Goal: Task Accomplishment & Management: Manage account settings

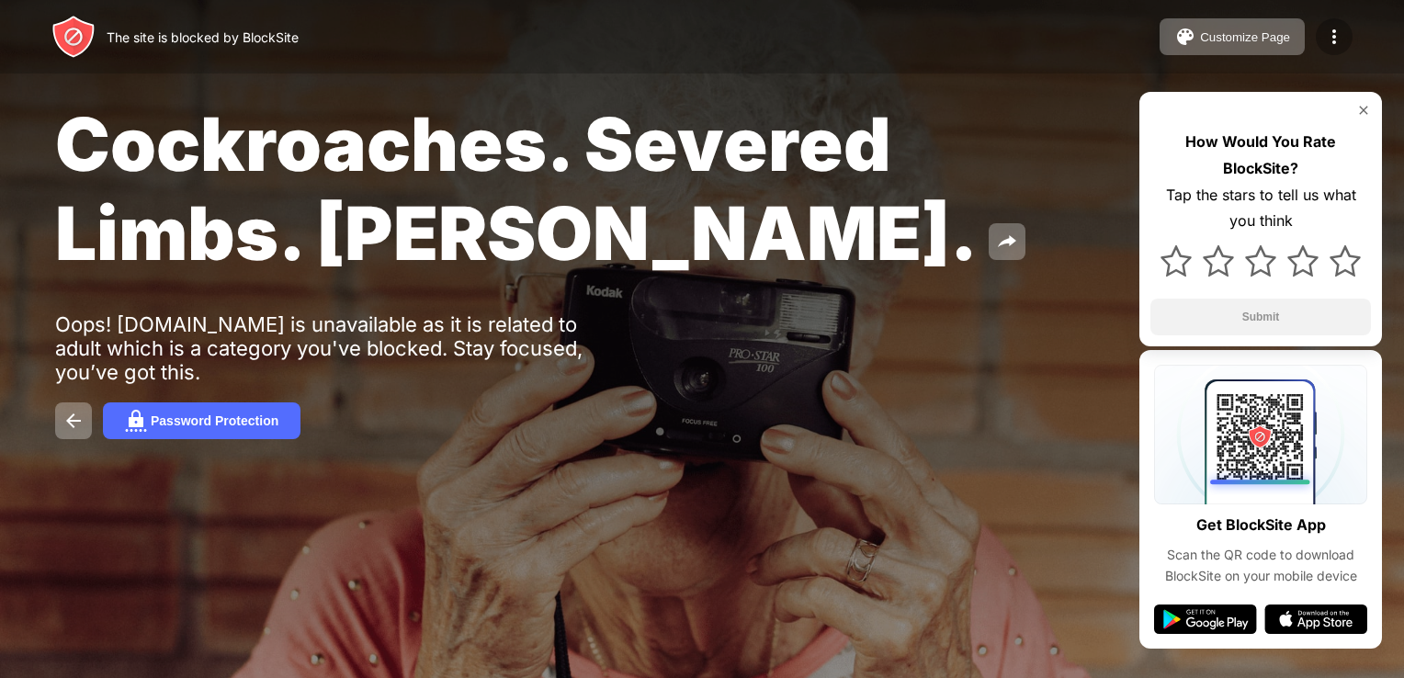
click at [1329, 35] on img at bounding box center [1334, 37] width 22 height 22
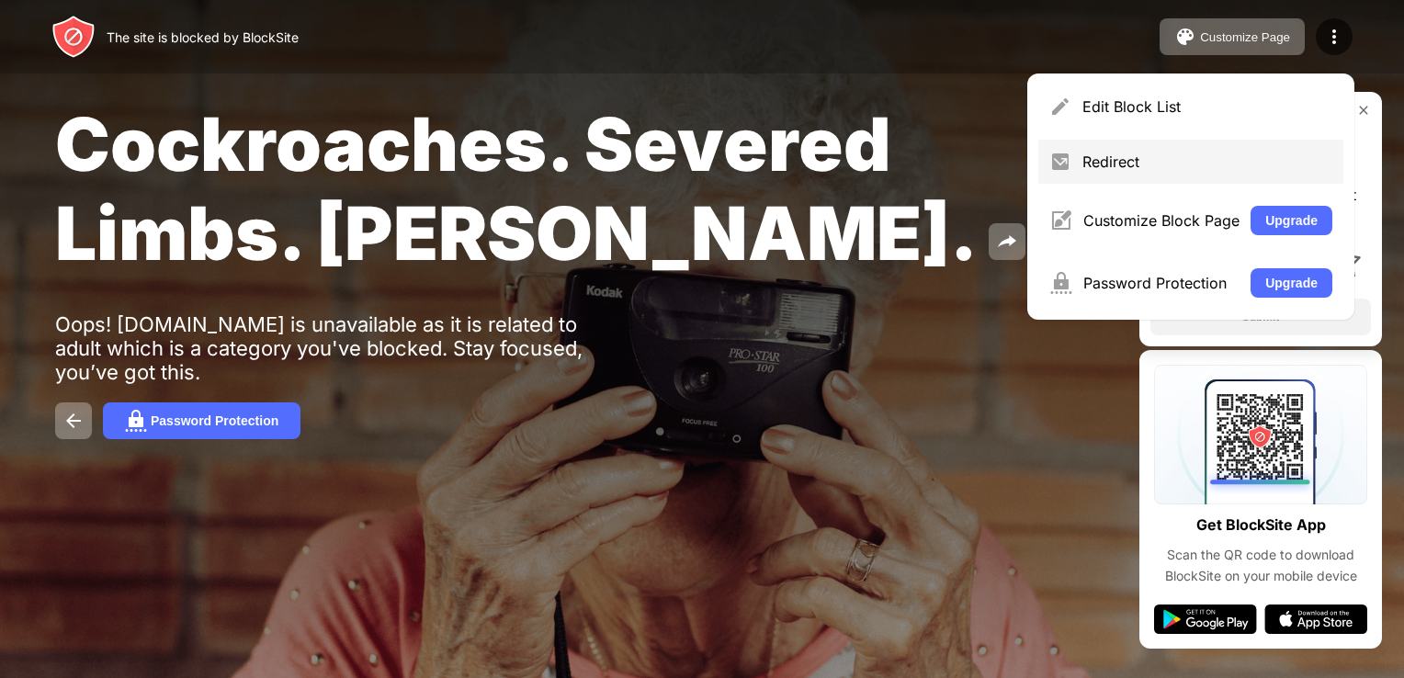
click at [1098, 158] on div "Redirect" at bounding box center [1207, 162] width 250 height 18
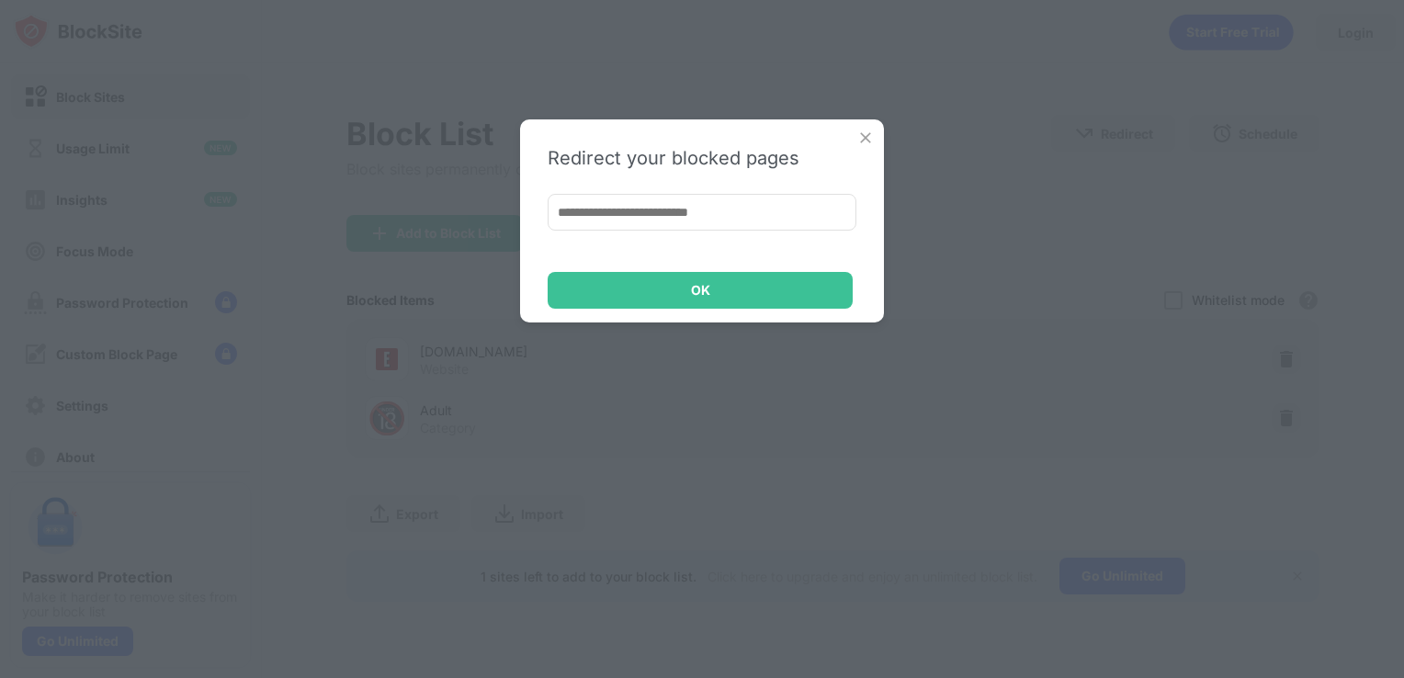
click at [861, 141] on img at bounding box center [865, 138] width 18 height 18
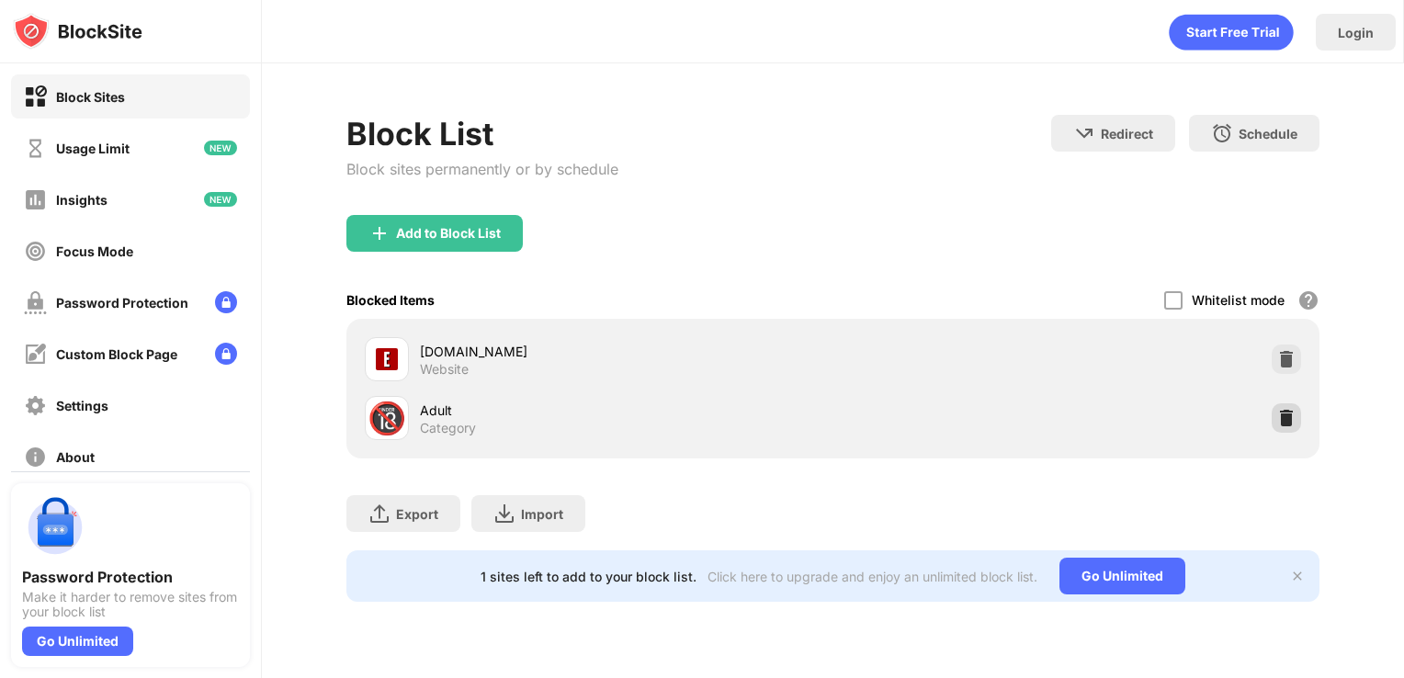
click at [1290, 420] on img at bounding box center [1286, 418] width 18 height 18
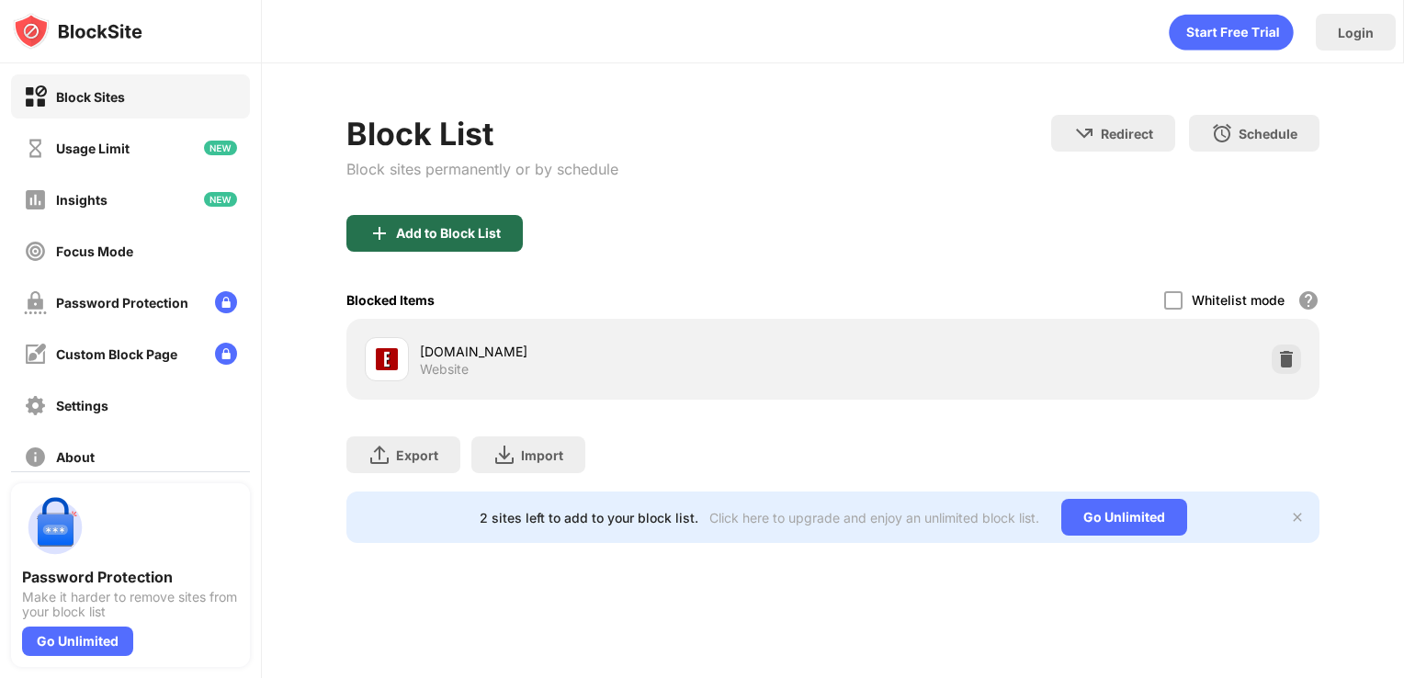
click at [457, 237] on div "Add to Block List" at bounding box center [448, 233] width 105 height 15
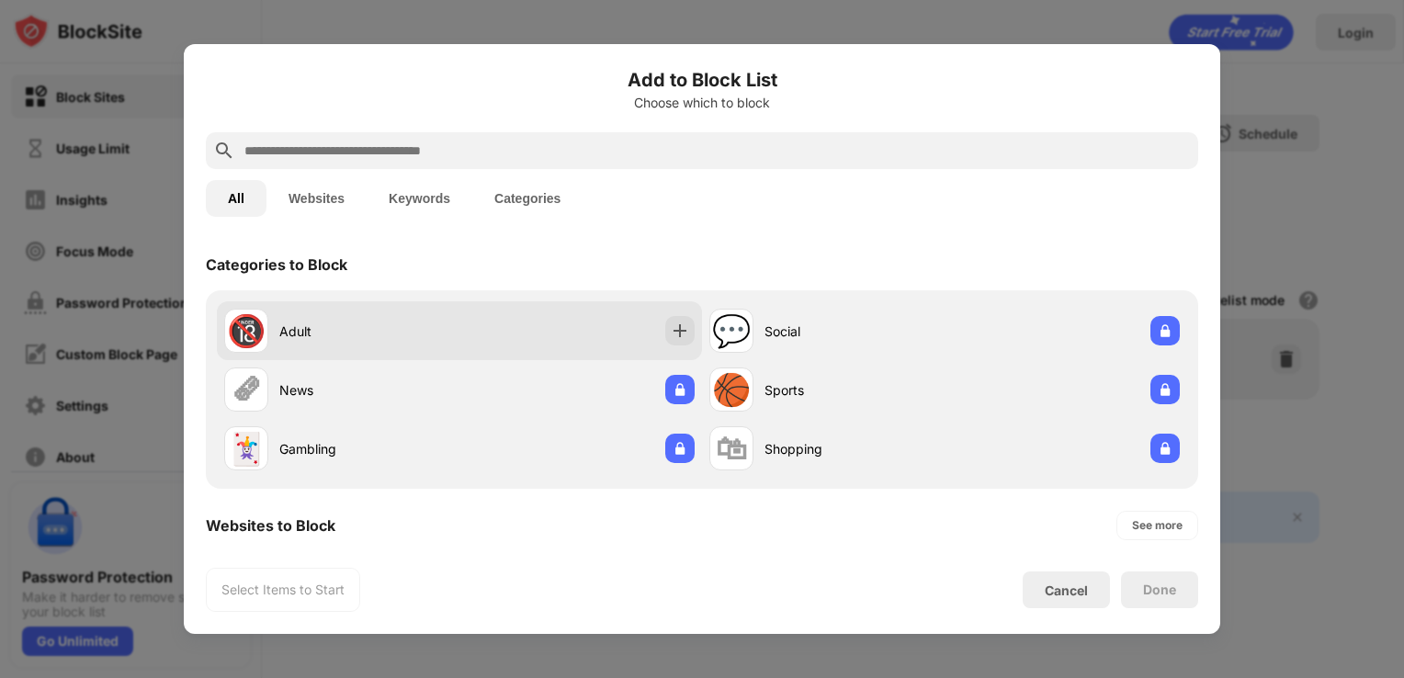
click at [340, 331] on div "Adult" at bounding box center [369, 331] width 180 height 19
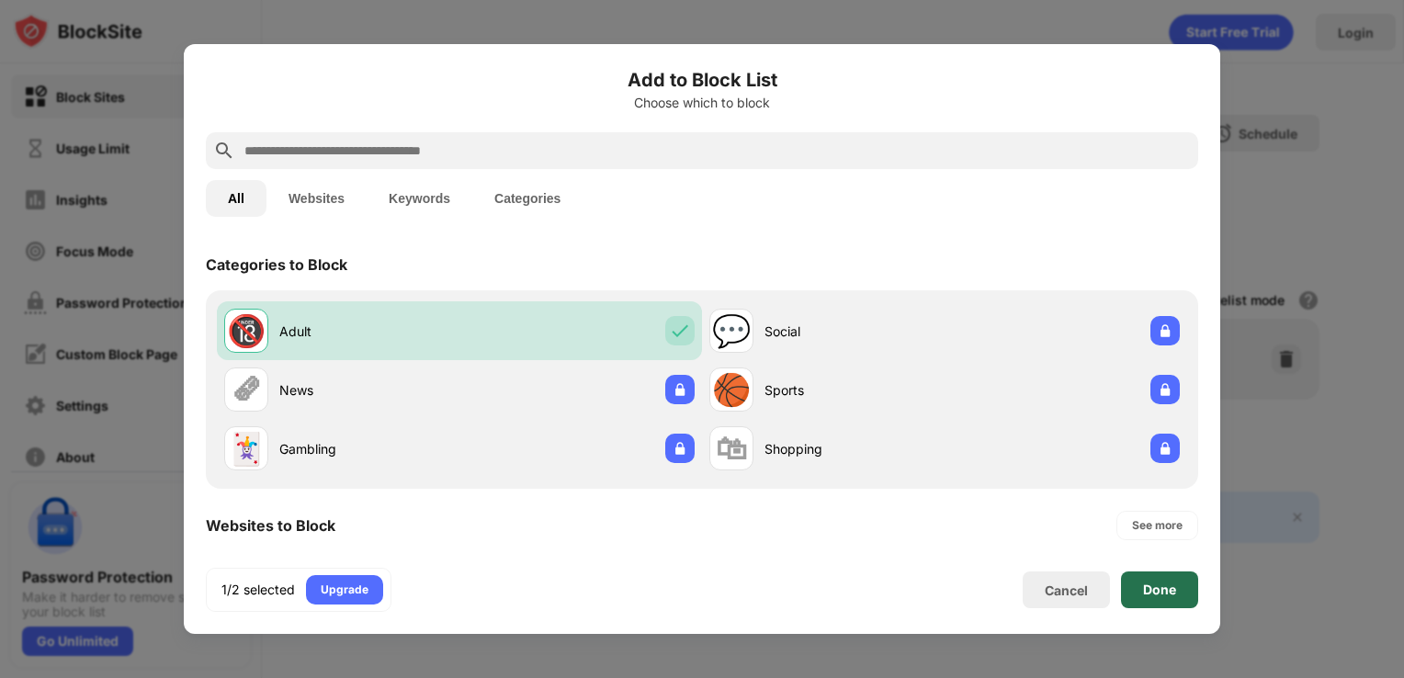
click at [1148, 594] on div "Done" at bounding box center [1159, 589] width 33 height 15
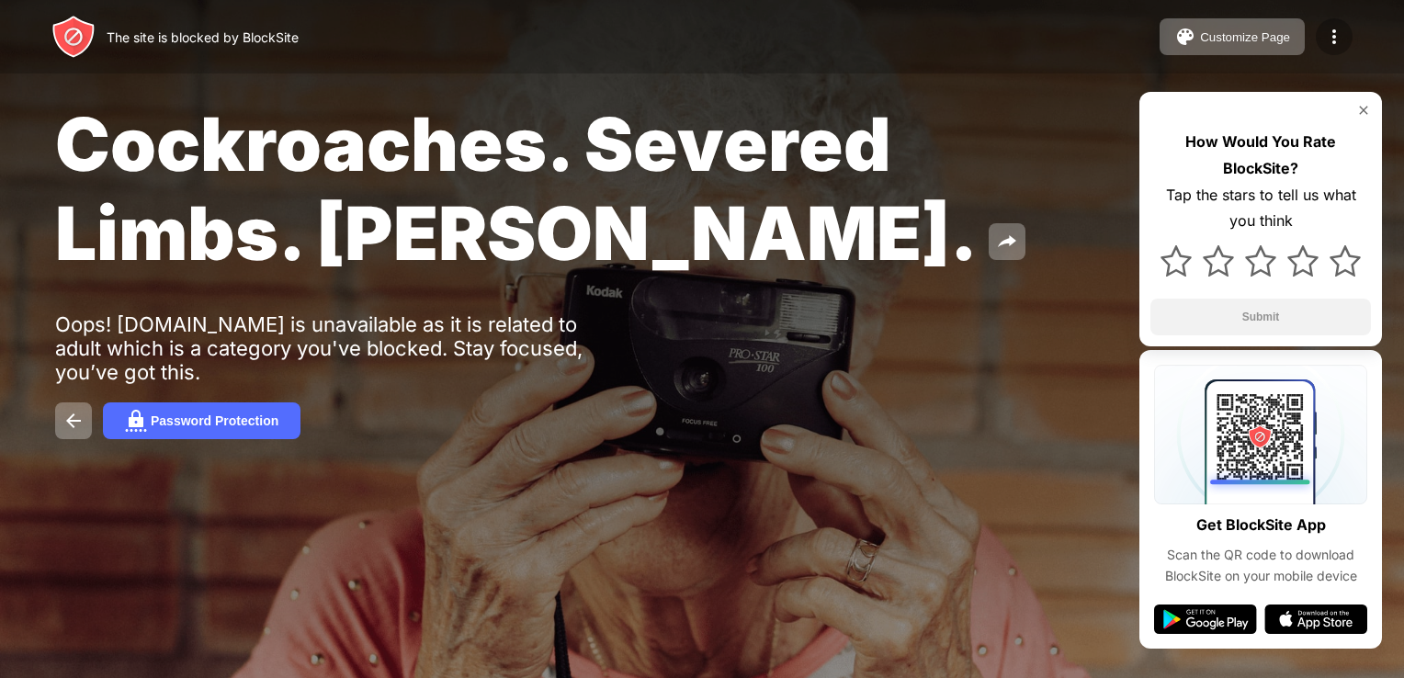
click at [1335, 35] on img at bounding box center [1334, 37] width 22 height 22
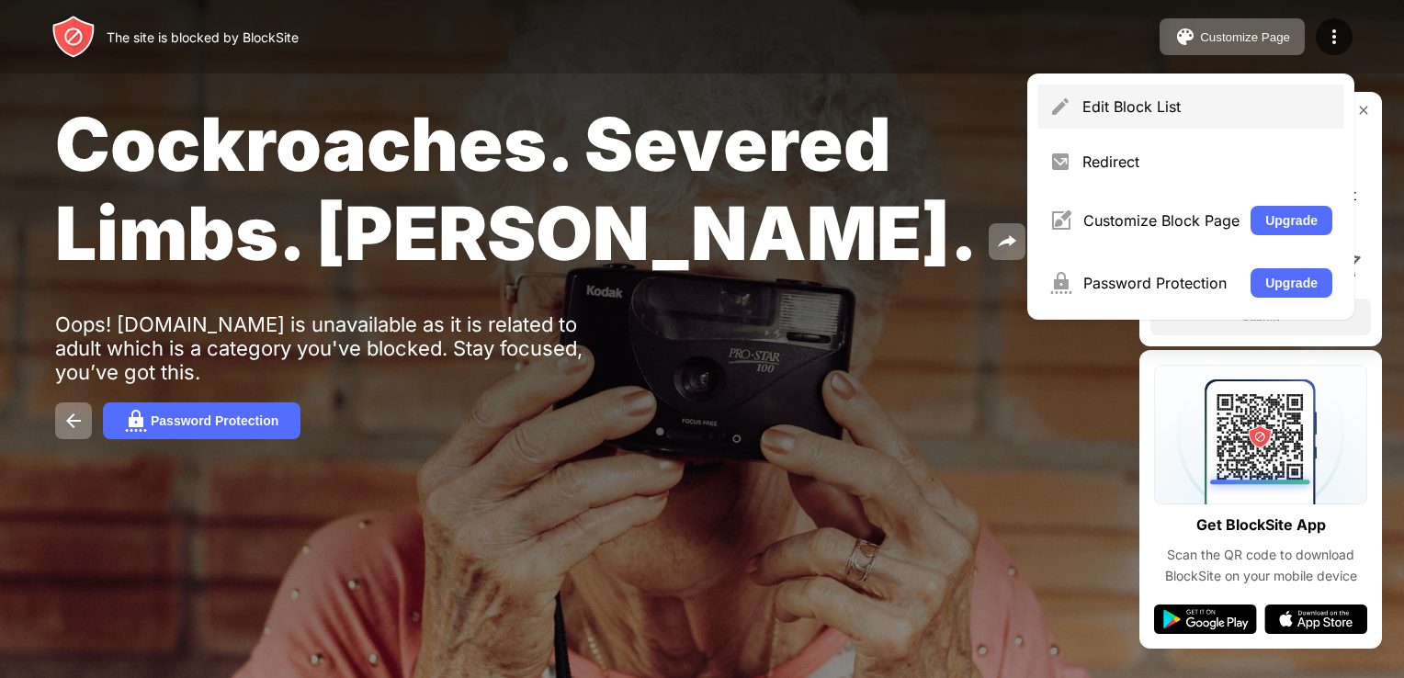
click at [1153, 119] on div "Edit Block List" at bounding box center [1190, 107] width 305 height 44
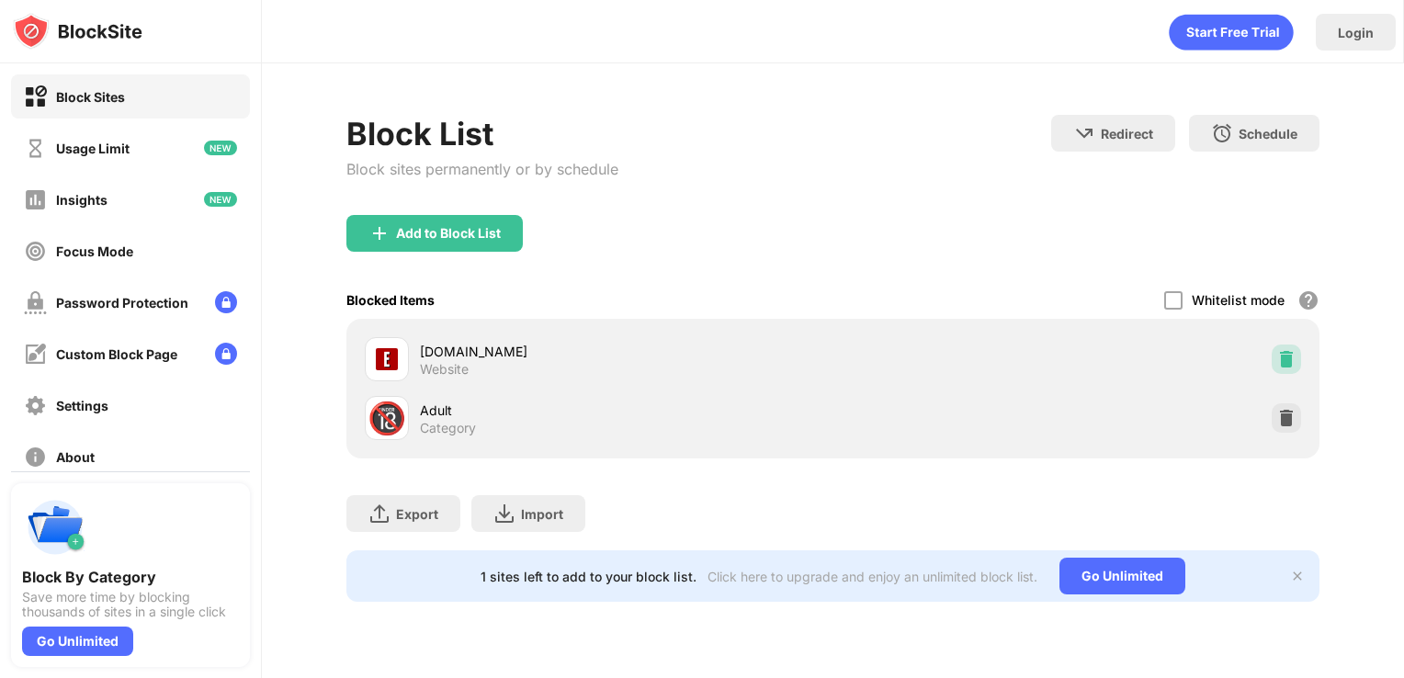
click at [1294, 364] on img at bounding box center [1286, 359] width 18 height 18
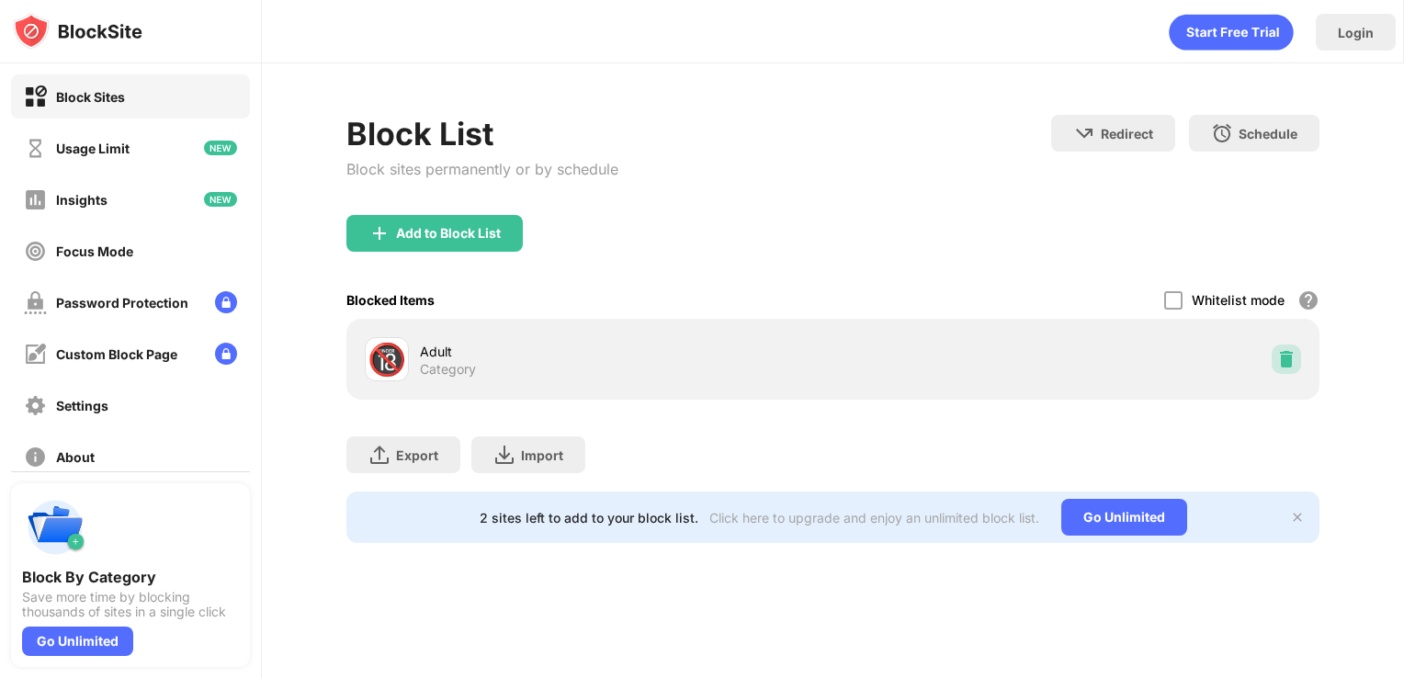
click at [1294, 364] on img at bounding box center [1286, 359] width 18 height 18
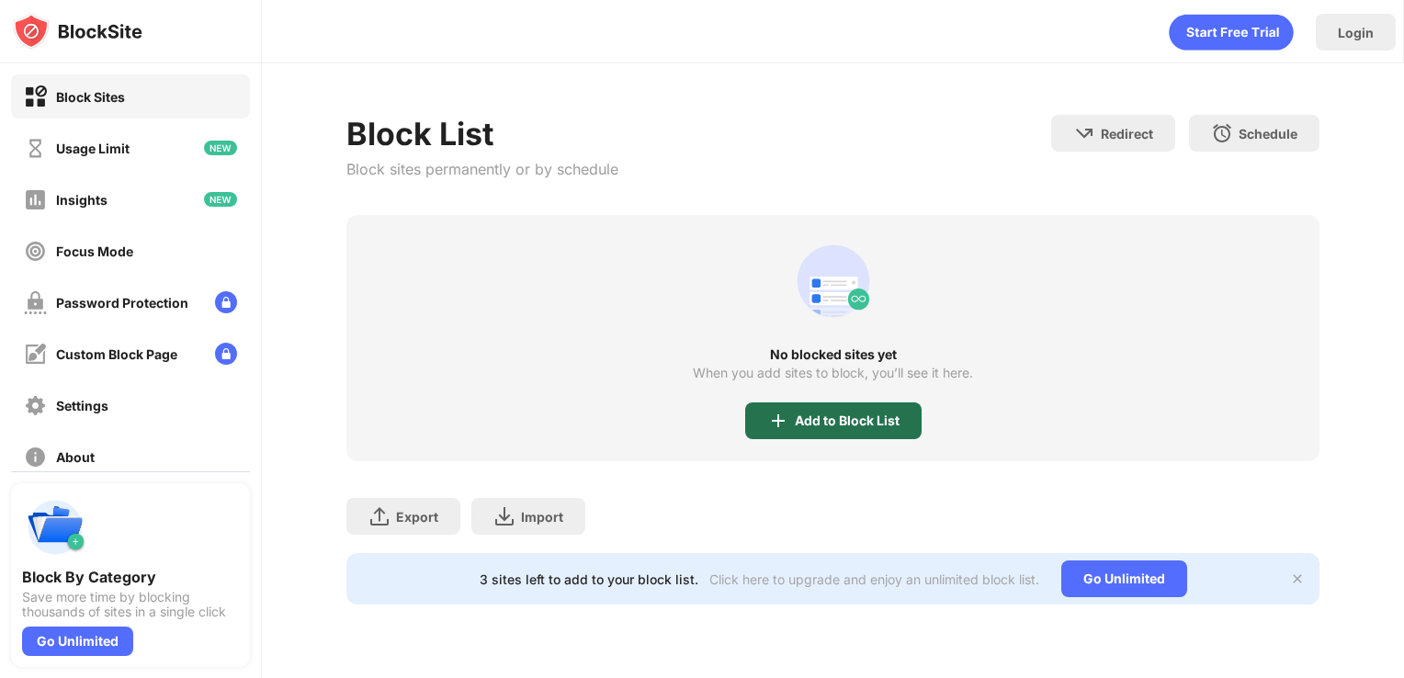
click at [860, 410] on div "Add to Block List" at bounding box center [833, 420] width 176 height 37
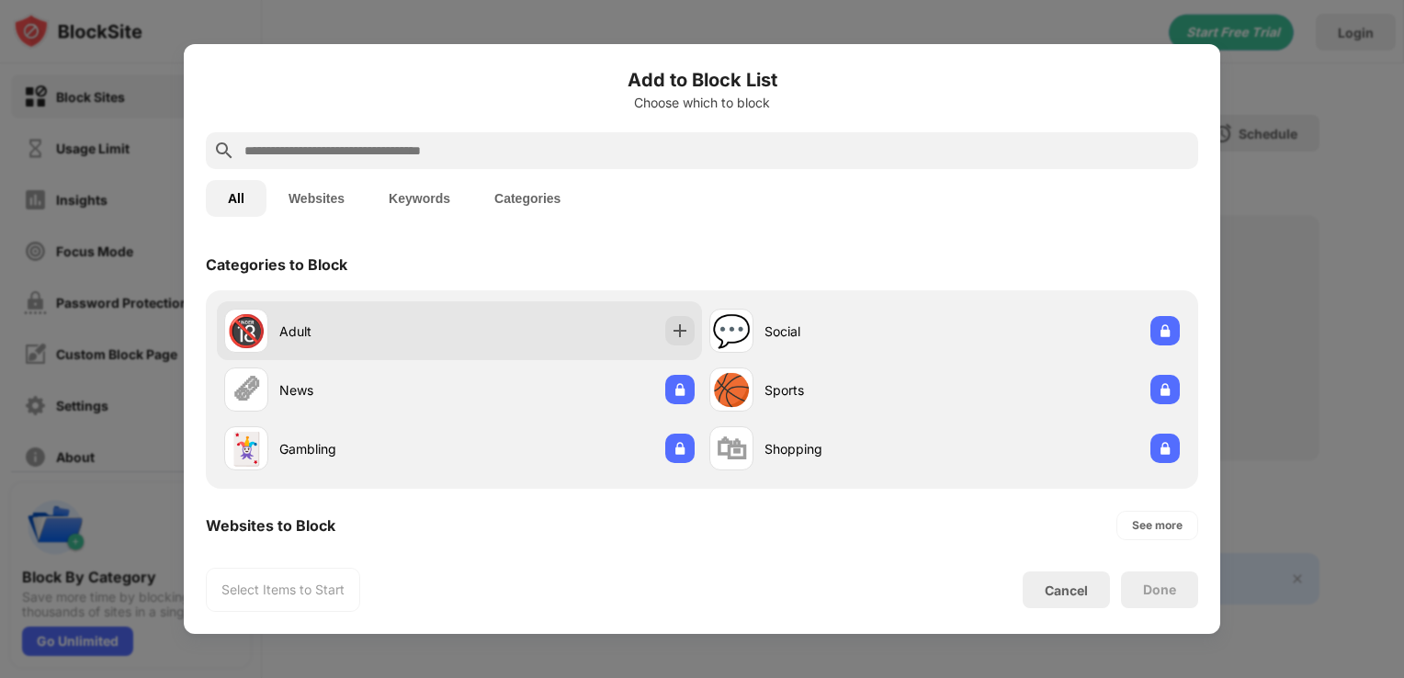
click at [493, 340] on div "🔞 Adult" at bounding box center [459, 330] width 485 height 59
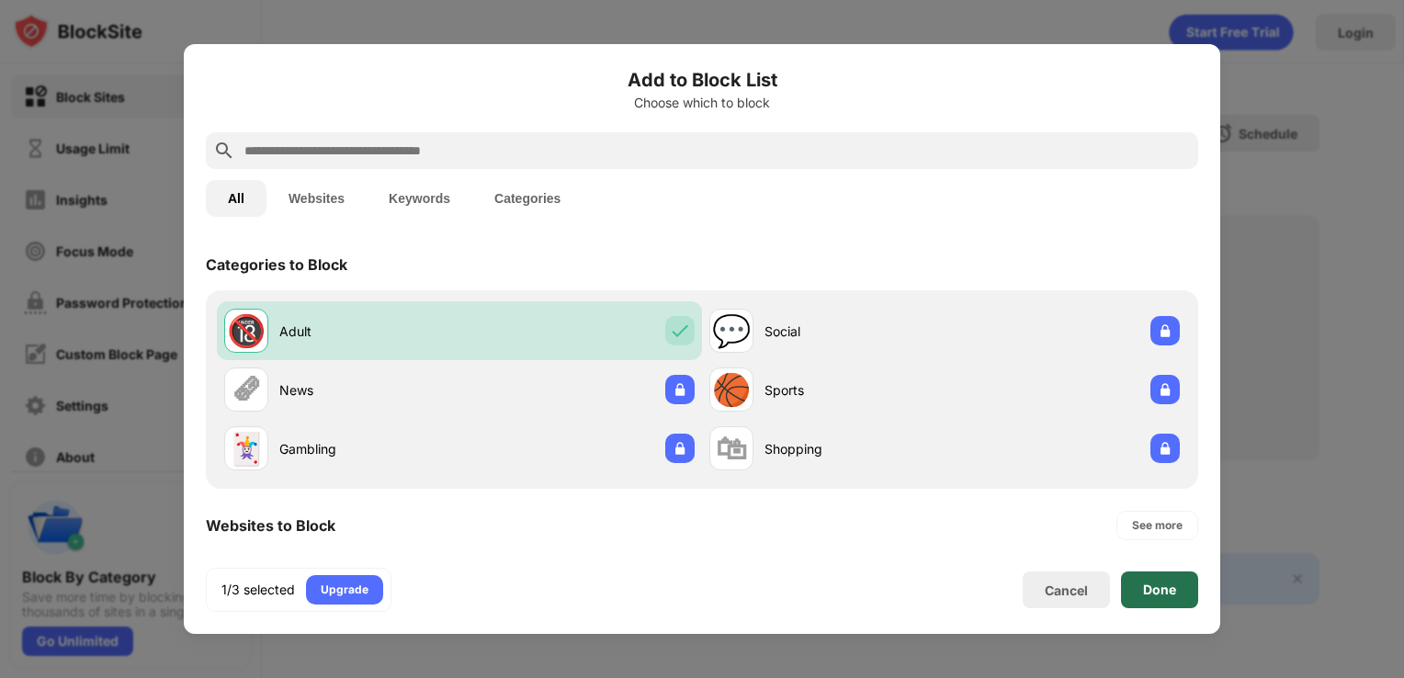
click at [1158, 583] on div "Done" at bounding box center [1159, 589] width 33 height 15
